Goal: Task Accomplishment & Management: Manage account settings

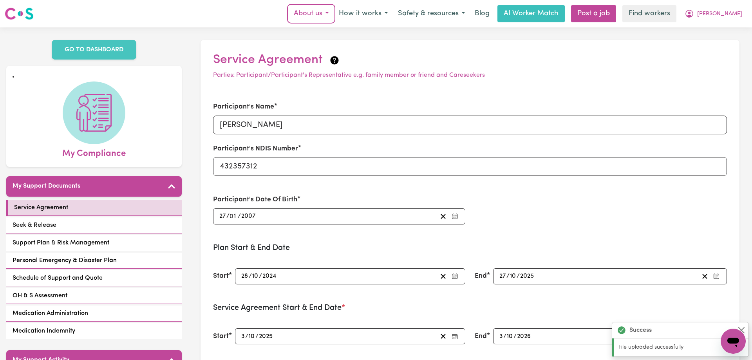
click at [326, 13] on button "About us" at bounding box center [311, 13] width 45 height 16
click at [385, 12] on button "How it works" at bounding box center [363, 13] width 59 height 16
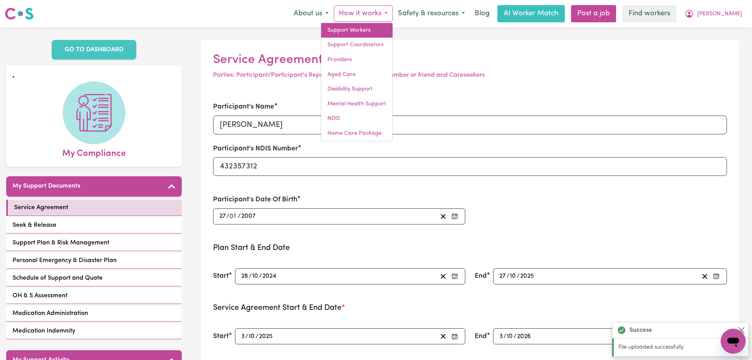
click at [373, 34] on link "Support Workers" at bounding box center [356, 30] width 71 height 15
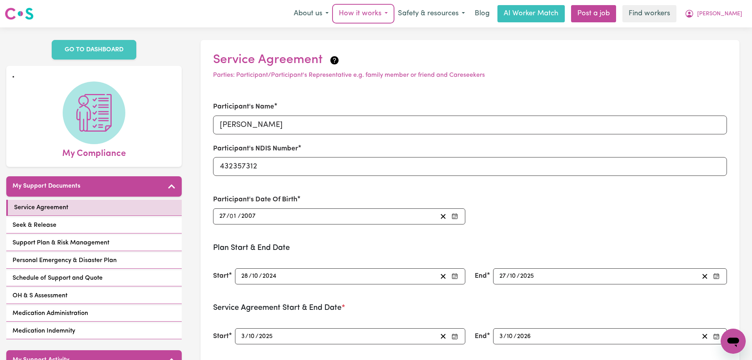
click at [371, 16] on button "How it works" at bounding box center [363, 13] width 59 height 16
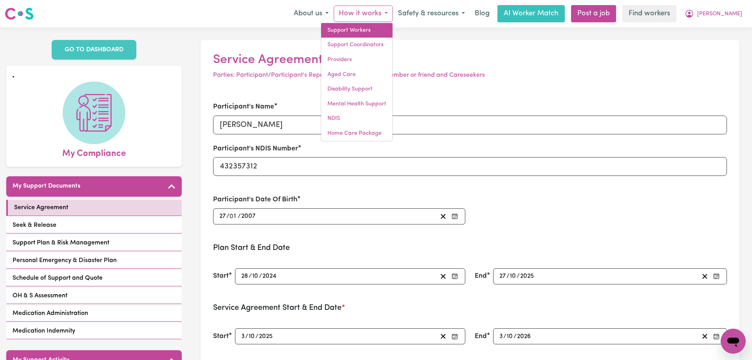
click at [368, 34] on link "Support Workers" at bounding box center [356, 30] width 71 height 15
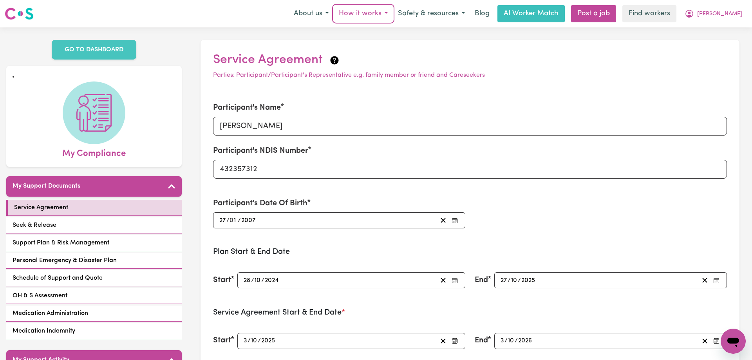
click at [375, 14] on button "How it works" at bounding box center [363, 13] width 59 height 16
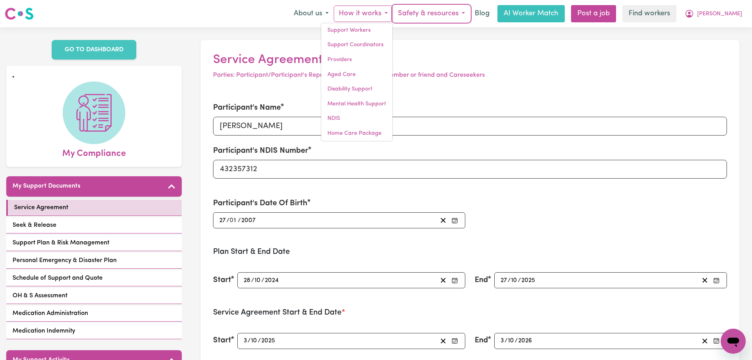
click at [435, 15] on button "Safety & resources" at bounding box center [431, 13] width 77 height 16
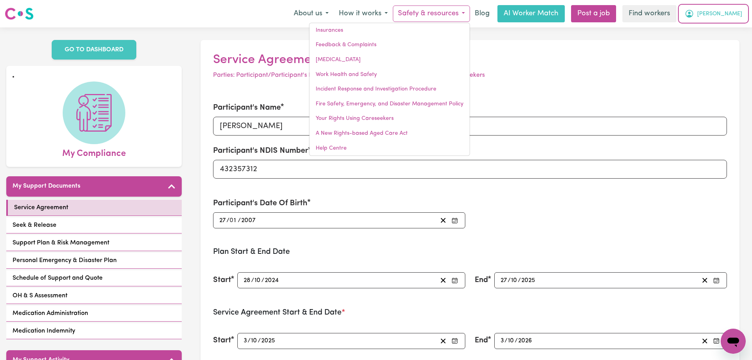
click at [718, 15] on span "[PERSON_NAME]" at bounding box center [719, 14] width 45 height 9
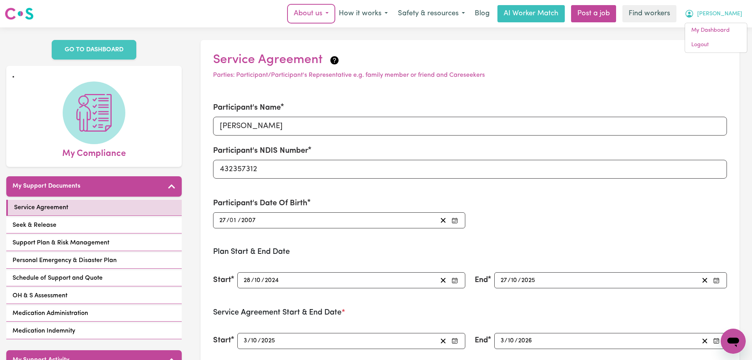
click at [319, 18] on button "About us" at bounding box center [311, 13] width 45 height 16
click at [260, 10] on div "Menu About us About Careseekers Meet the Founders The Workers Testimonials Medi…" at bounding box center [376, 14] width 752 height 18
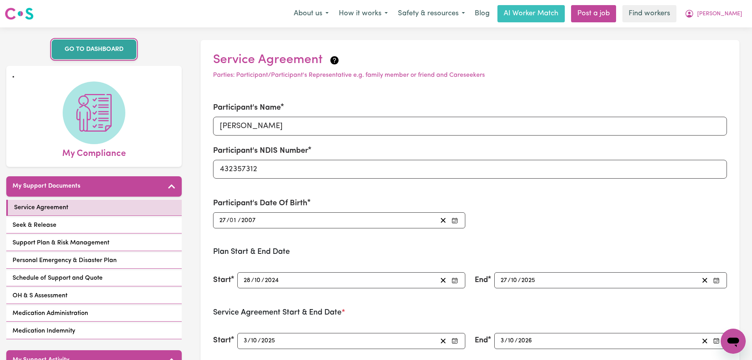
click at [96, 53] on link "GO TO DASHBOARD" at bounding box center [94, 50] width 85 height 20
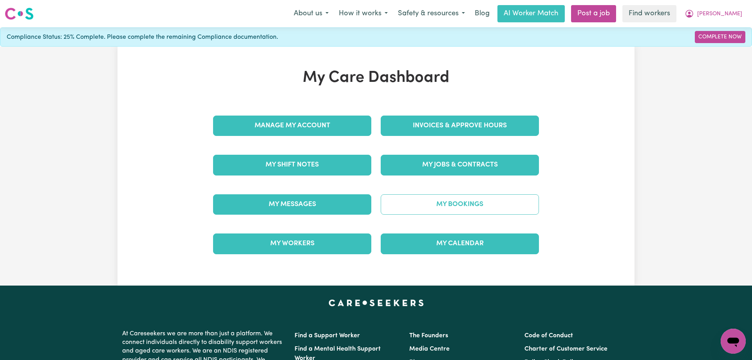
click at [455, 202] on link "My Bookings" at bounding box center [460, 204] width 158 height 20
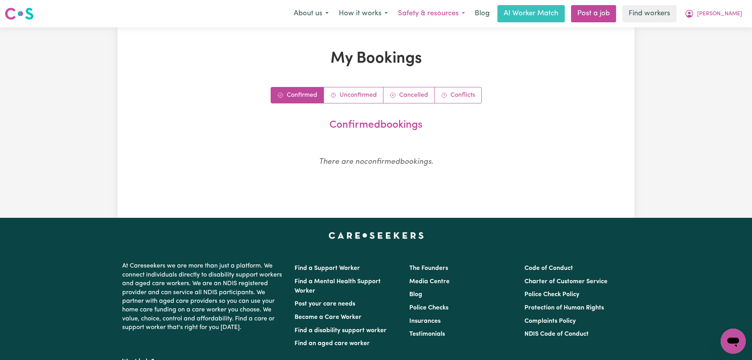
click at [446, 14] on button "Safety & resources" at bounding box center [431, 13] width 77 height 16
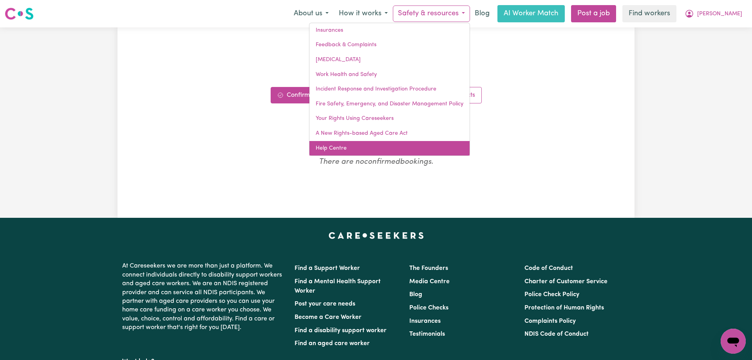
click at [351, 148] on link "Help Centre" at bounding box center [389, 148] width 160 height 15
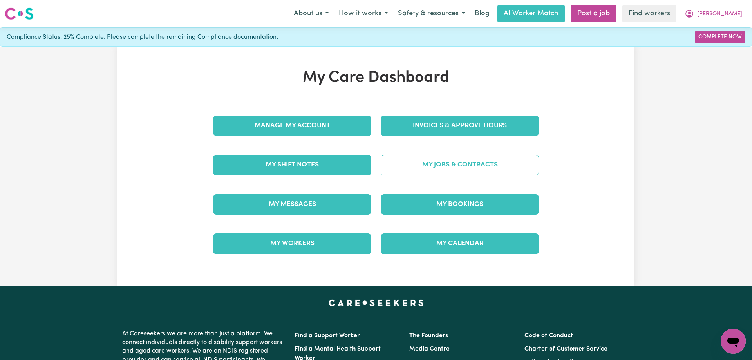
click at [444, 161] on link "My Jobs & Contracts" at bounding box center [460, 165] width 158 height 20
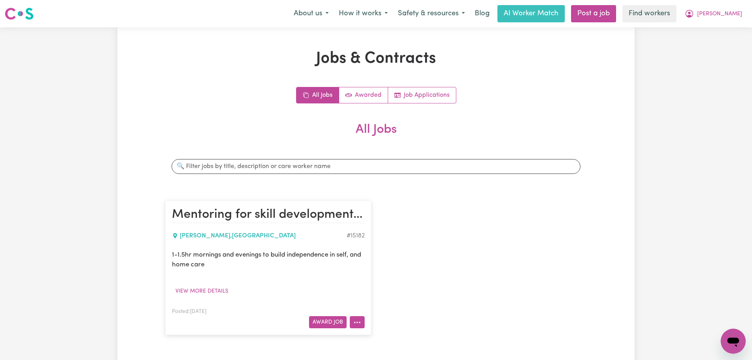
click at [361, 323] on button "More options" at bounding box center [357, 322] width 15 height 12
click at [383, 325] on div "Mentoring for skill development and independence in Eastwood EASTWOOD , New Sou…" at bounding box center [376, 268] width 431 height 150
click at [332, 321] on button "Award Job" at bounding box center [328, 322] width 38 height 12
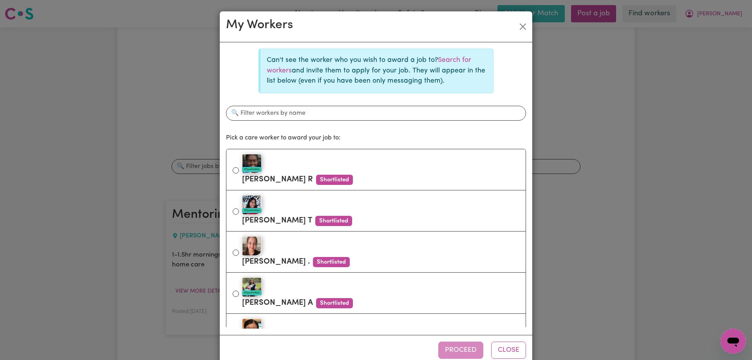
click at [102, 154] on div "My Workers Can't see the worker who you wish to award a job to? Search for work…" at bounding box center [376, 180] width 752 height 360
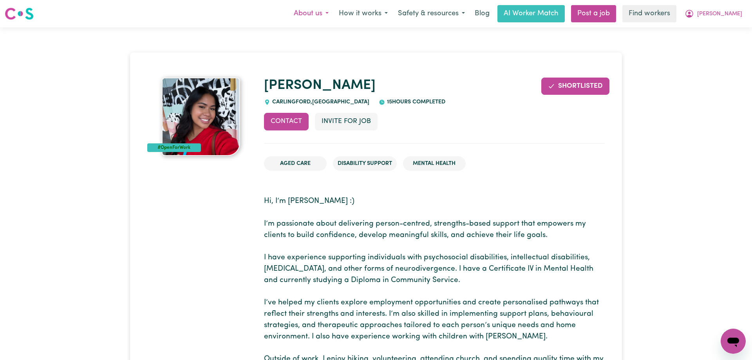
click at [332, 15] on button "About us" at bounding box center [311, 13] width 45 height 16
click at [377, 17] on button "How it works" at bounding box center [363, 13] width 59 height 16
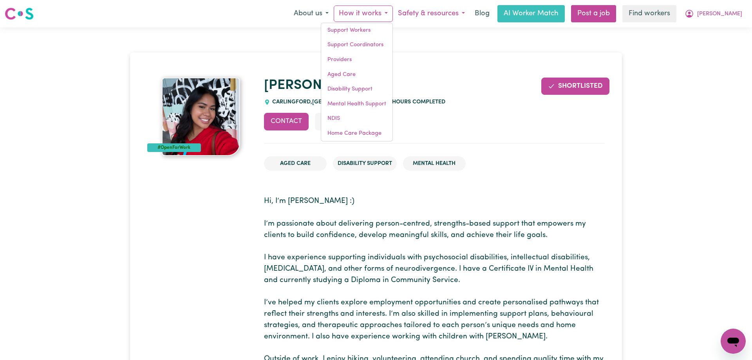
click at [422, 18] on button "Safety & resources" at bounding box center [431, 13] width 77 height 16
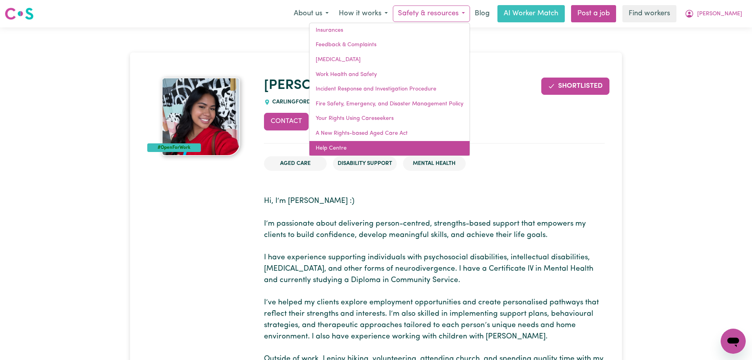
click at [360, 149] on link "Help Centre" at bounding box center [389, 148] width 160 height 15
